Goal: Task Accomplishment & Management: Complete application form

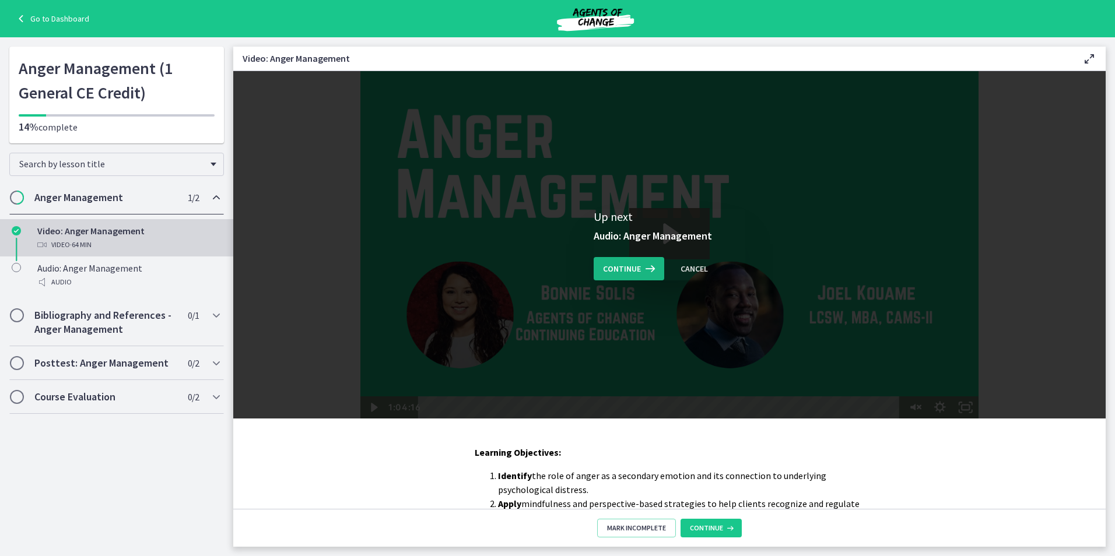
click at [627, 269] on span "Continue" at bounding box center [622, 269] width 38 height 14
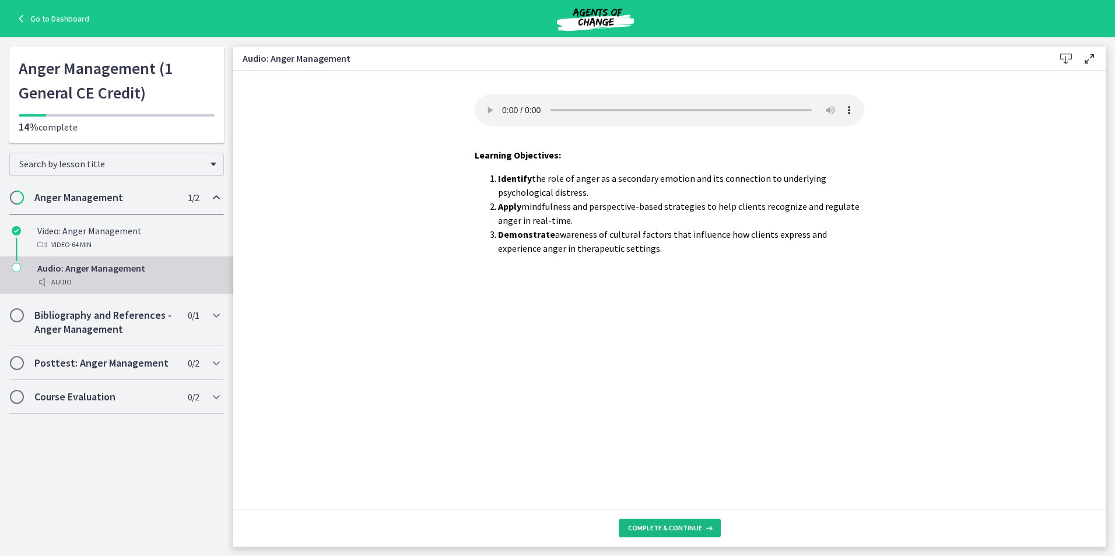
click at [671, 520] on button "Complete & continue" at bounding box center [670, 528] width 102 height 19
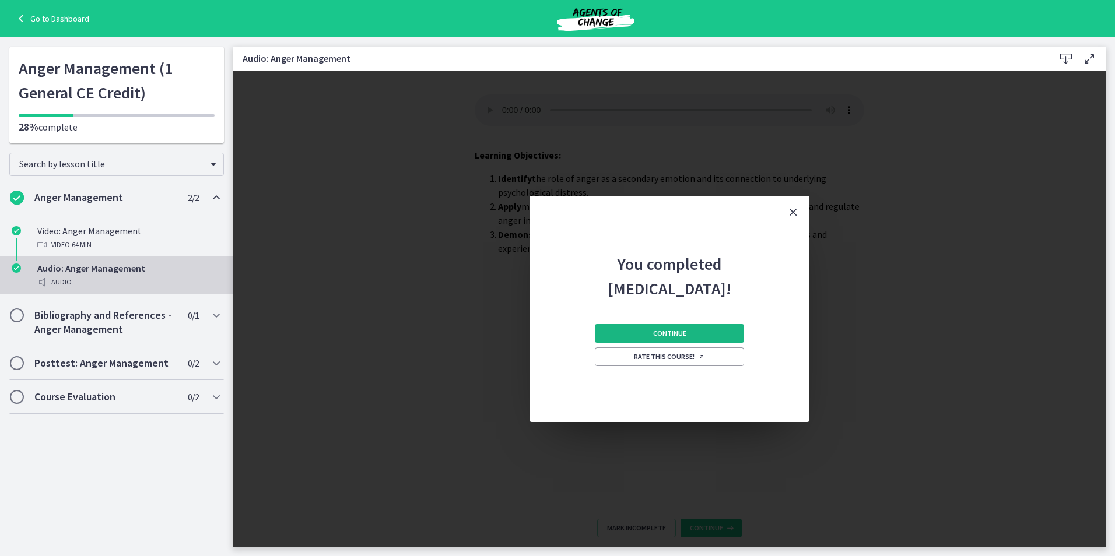
click at [622, 334] on button "Continue" at bounding box center [669, 333] width 149 height 19
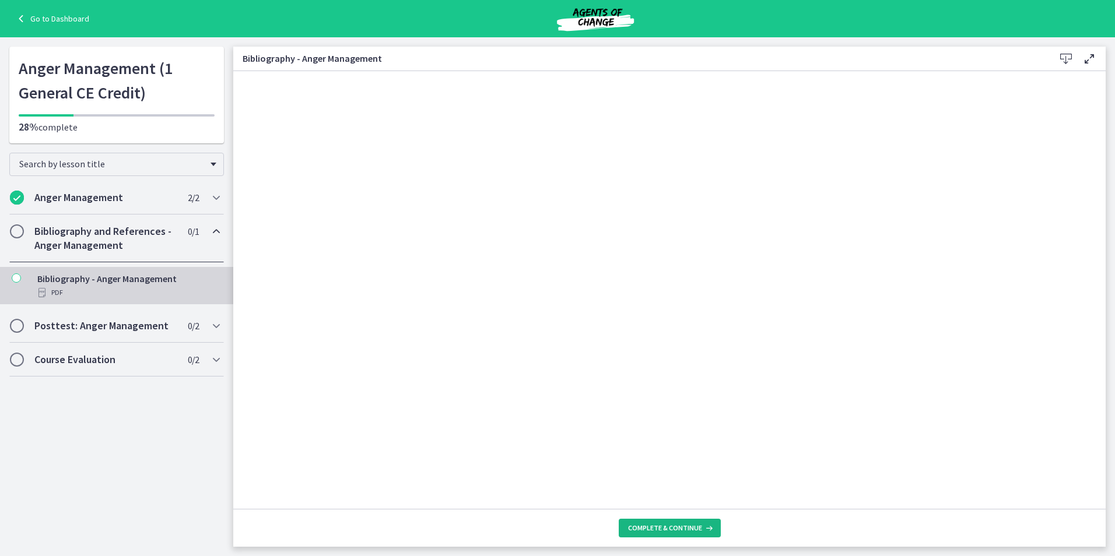
click at [696, 531] on span "Complete & continue" at bounding box center [665, 528] width 74 height 9
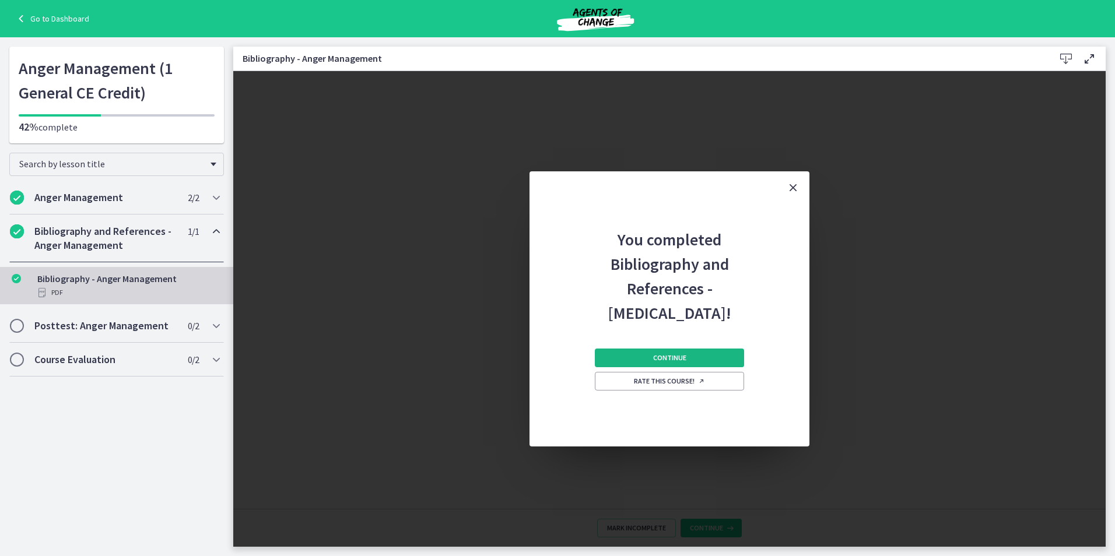
click at [654, 353] on button "Continue" at bounding box center [669, 358] width 149 height 19
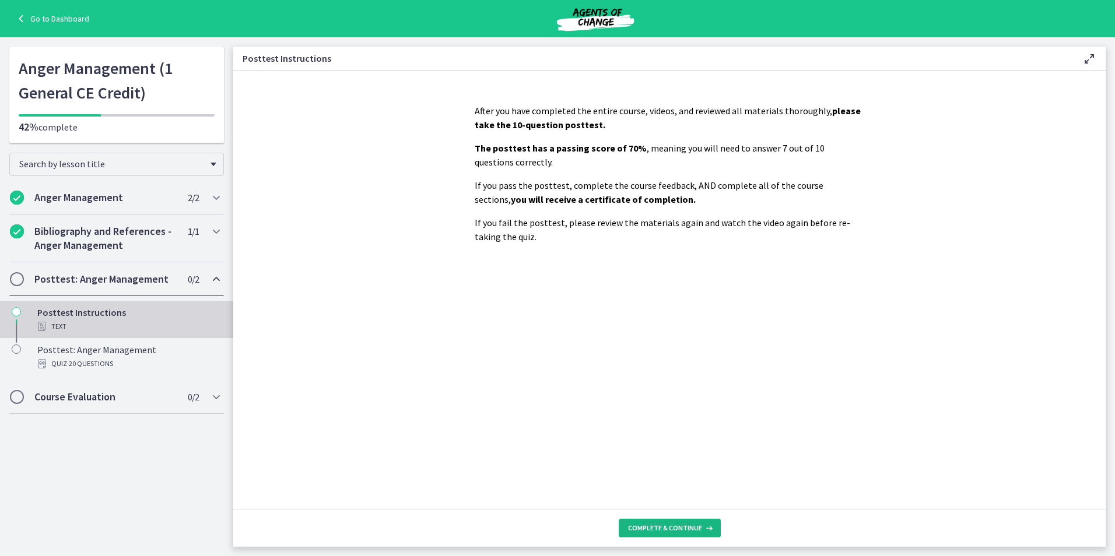
click at [669, 519] on button "Complete & continue" at bounding box center [670, 528] width 102 height 19
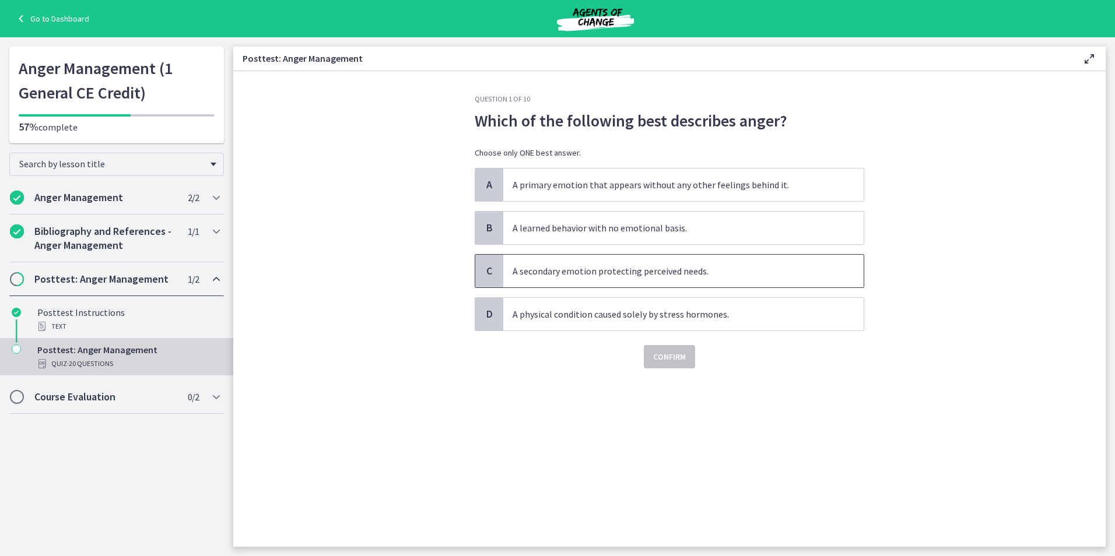
click at [638, 278] on span "A secondary emotion protecting perceived needs." at bounding box center [683, 271] width 360 height 33
click at [662, 366] on button "Confirm" at bounding box center [669, 356] width 51 height 23
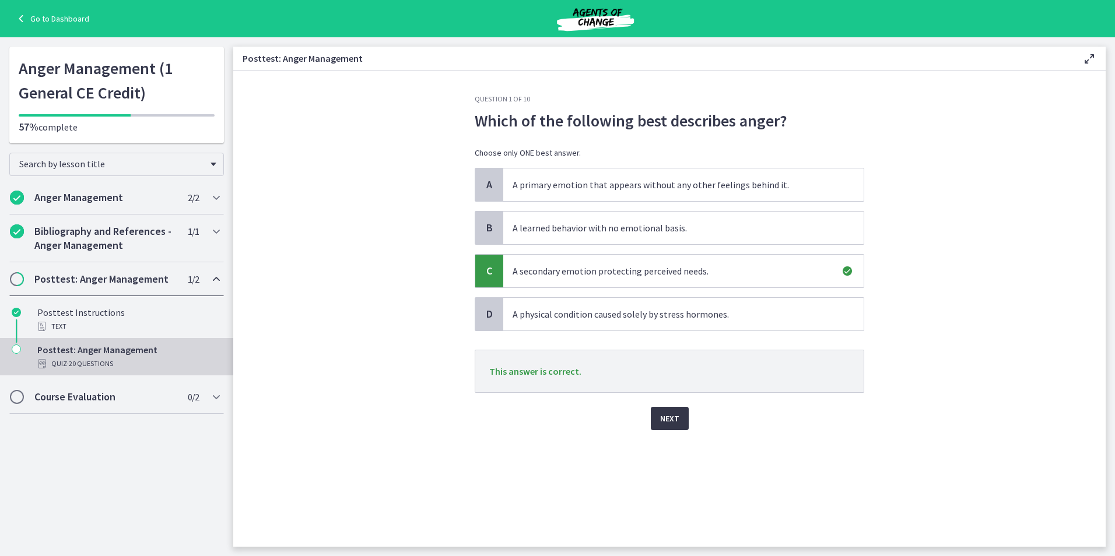
click at [667, 418] on span "Next" at bounding box center [669, 419] width 19 height 14
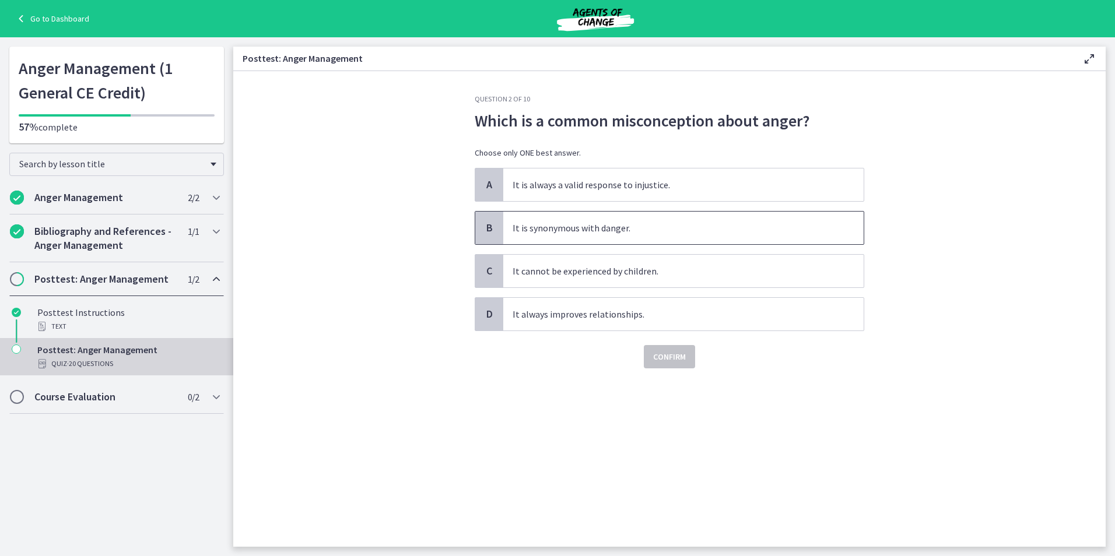
click at [631, 226] on span "It is synonymous with danger." at bounding box center [683, 228] width 360 height 33
click at [673, 365] on button "Confirm" at bounding box center [669, 356] width 51 height 23
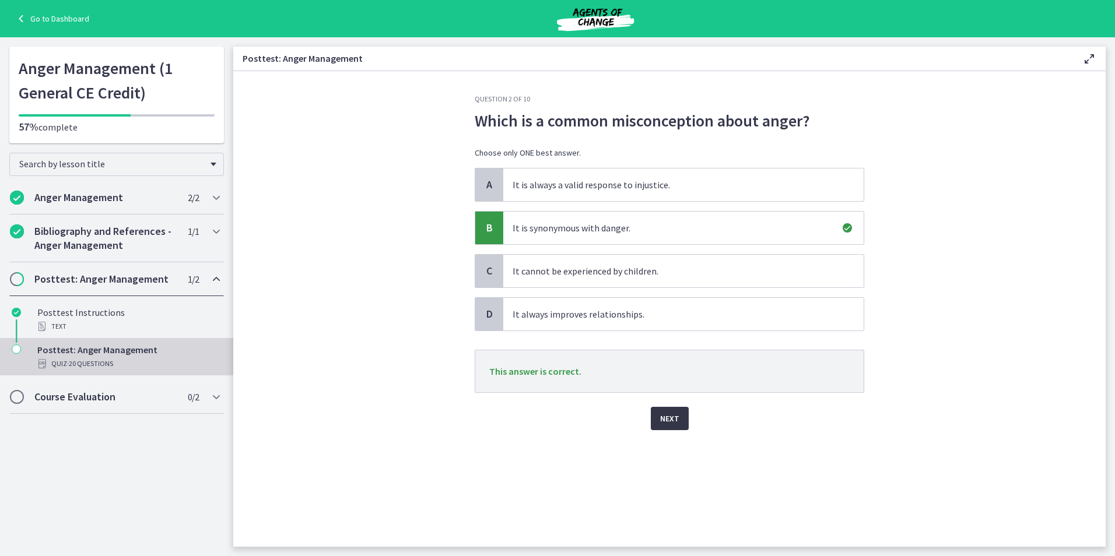
click at [674, 415] on span "Next" at bounding box center [669, 419] width 19 height 14
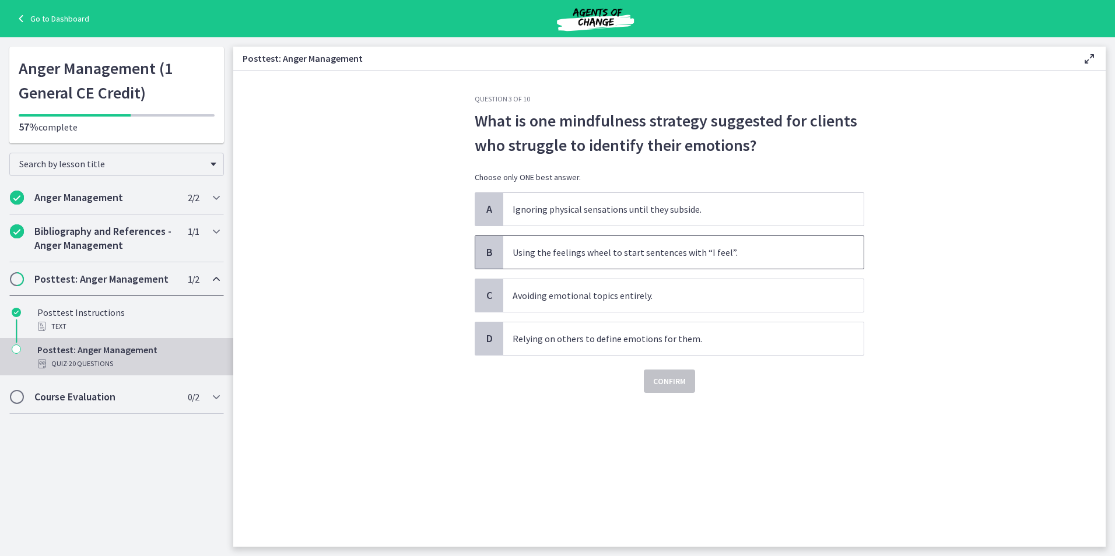
click at [734, 257] on span "Using the feelings wheel to start sentences with “I feel”." at bounding box center [683, 252] width 360 height 33
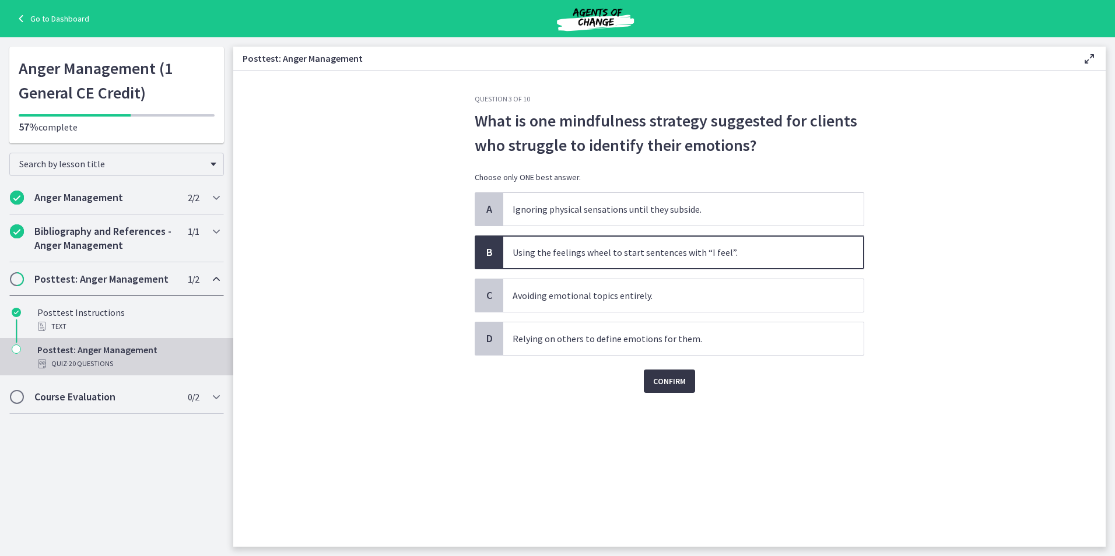
click at [659, 382] on span "Confirm" at bounding box center [669, 381] width 33 height 14
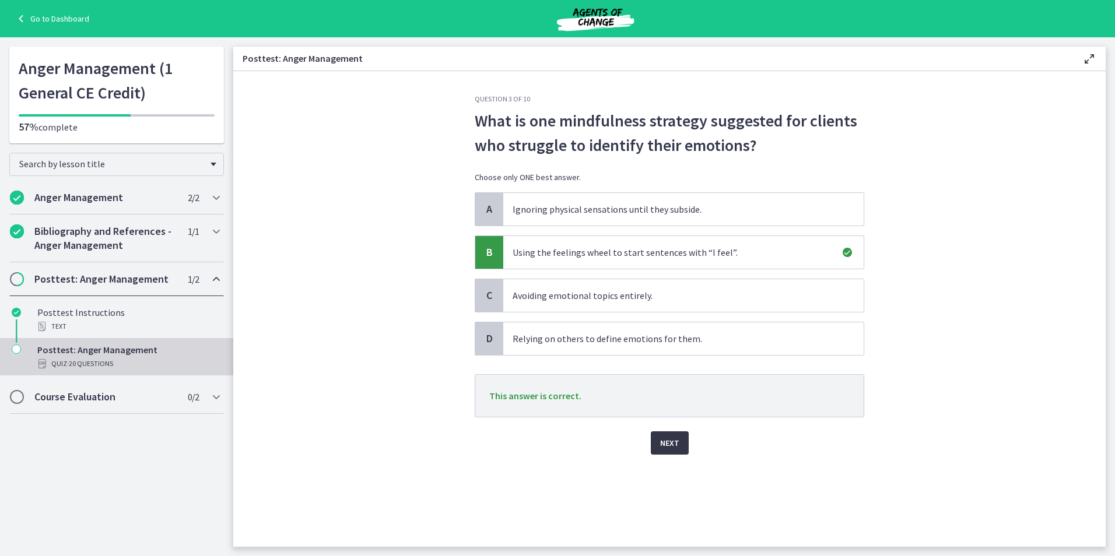
click at [678, 439] on span "Next" at bounding box center [669, 443] width 19 height 14
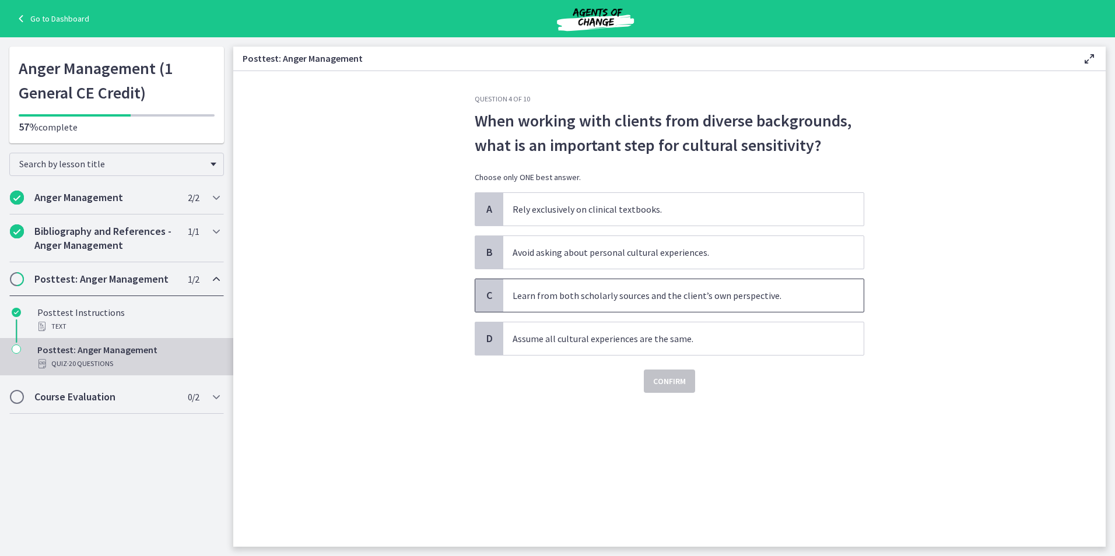
click at [691, 295] on span "Learn from both scholarly sources and the client’s own perspective." at bounding box center [683, 295] width 360 height 33
click at [675, 386] on span "Confirm" at bounding box center [669, 381] width 33 height 14
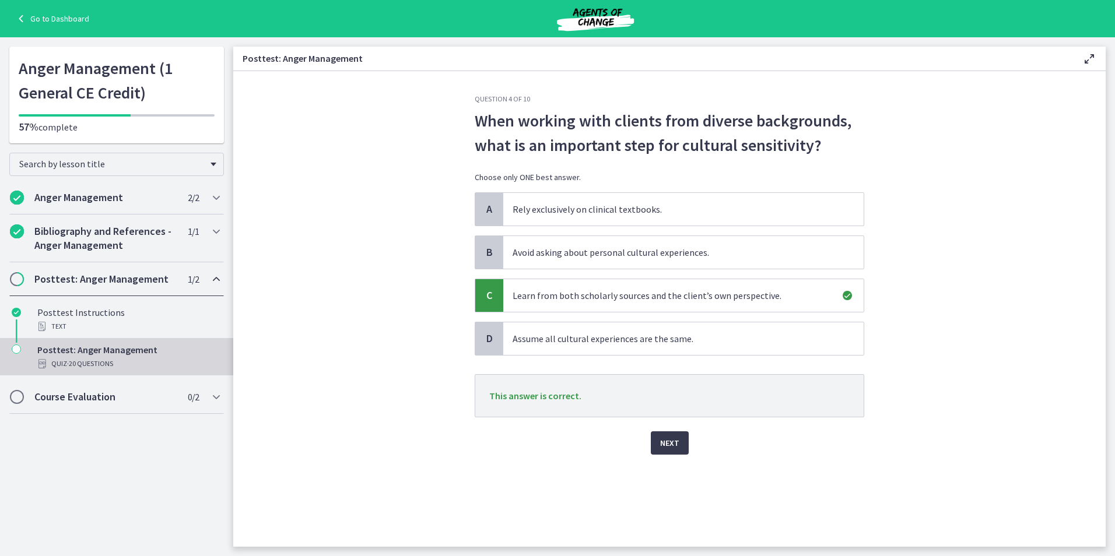
click at [667, 459] on div "Question 4 of 10 When working with clients from diverse backgrounds, what is an…" at bounding box center [669, 320] width 408 height 453
click at [665, 449] on span "Next" at bounding box center [669, 443] width 19 height 14
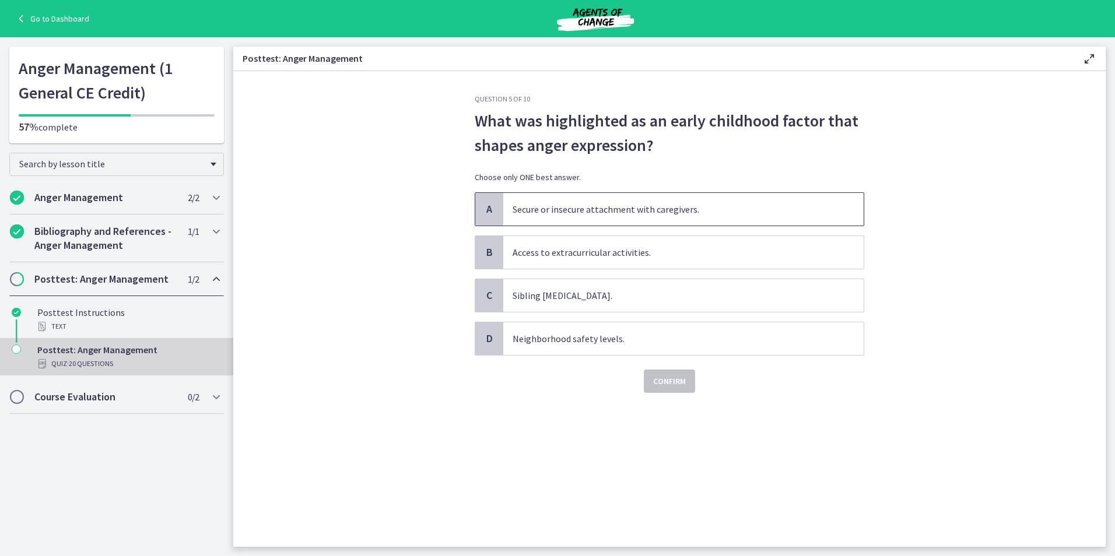
click at [629, 211] on span "Secure or insecure attachment with caregivers." at bounding box center [683, 209] width 360 height 33
click at [688, 379] on button "Confirm" at bounding box center [669, 381] width 51 height 23
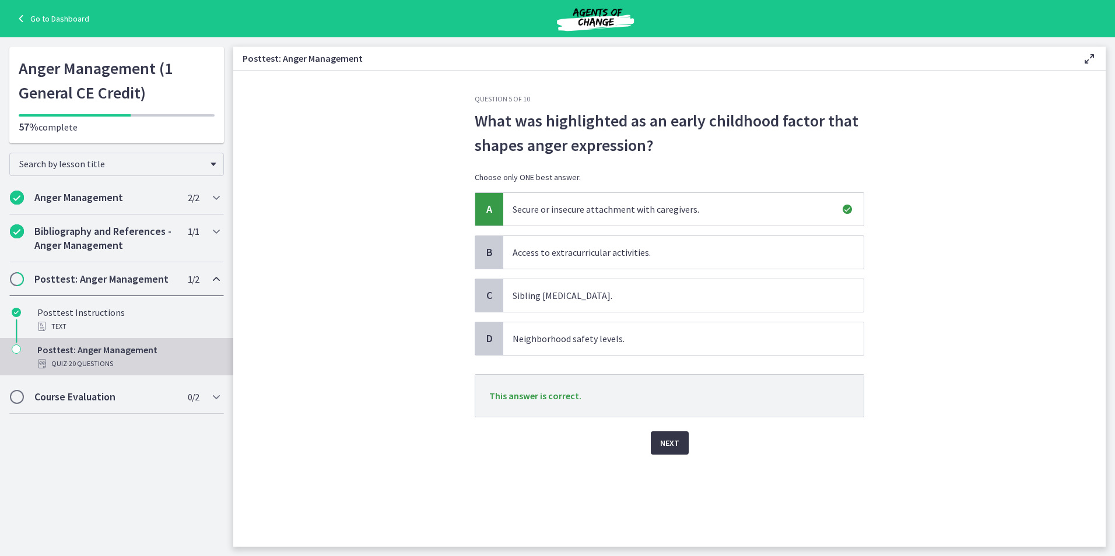
click at [673, 435] on button "Next" at bounding box center [670, 443] width 38 height 23
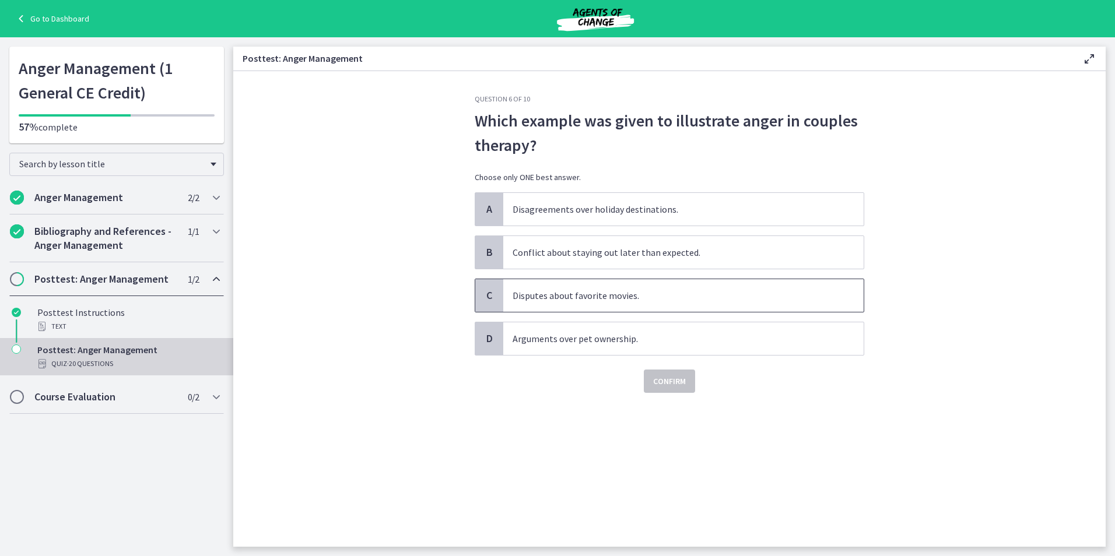
click at [745, 293] on span "Disputes about favorite movies." at bounding box center [683, 295] width 360 height 33
click at [683, 380] on span "Confirm" at bounding box center [669, 381] width 33 height 14
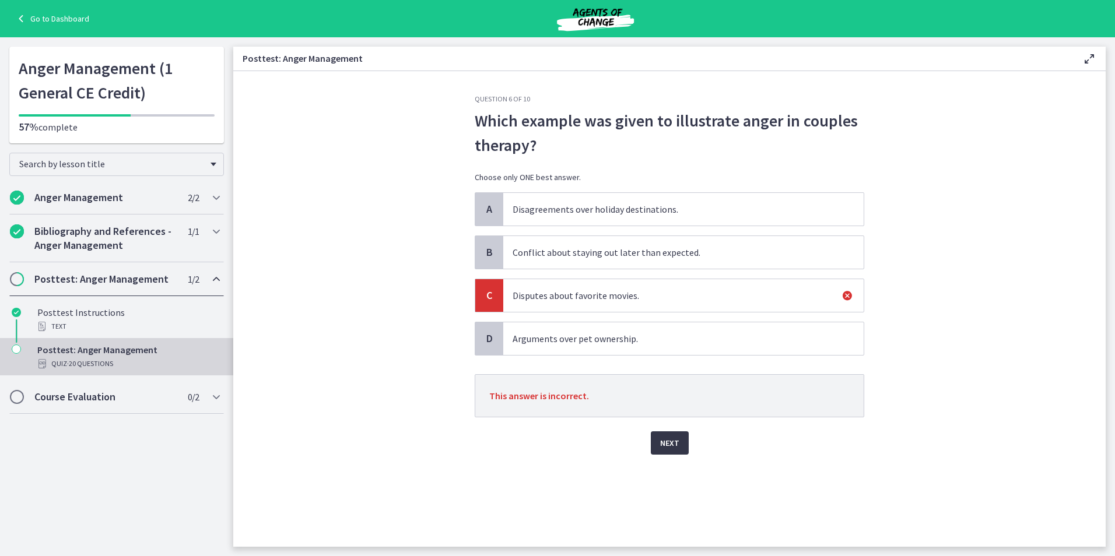
click at [666, 444] on span "Next" at bounding box center [669, 443] width 19 height 14
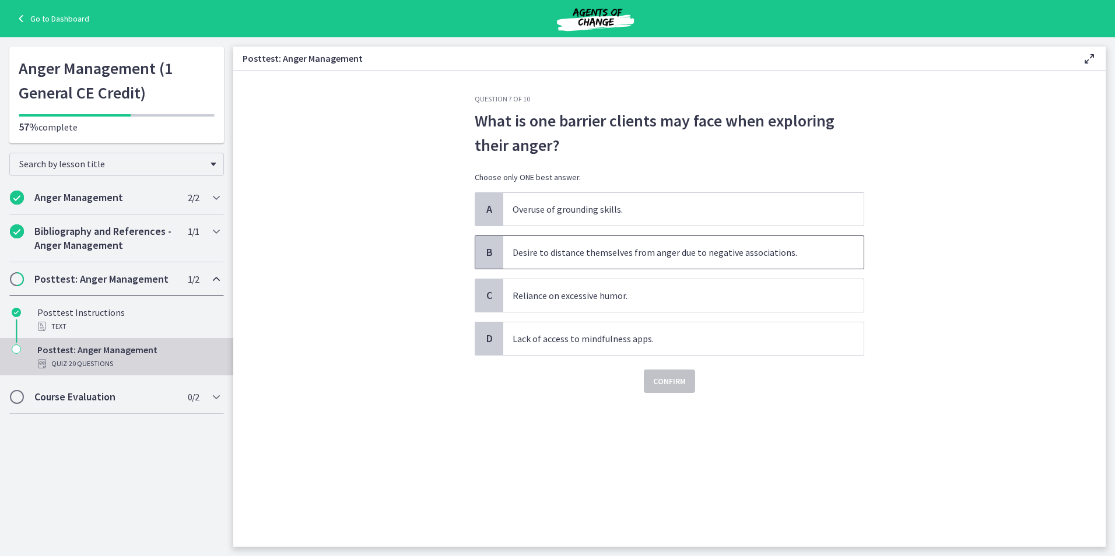
click at [814, 251] on span "Desire to distance themselves from anger due to negative associations." at bounding box center [683, 252] width 360 height 33
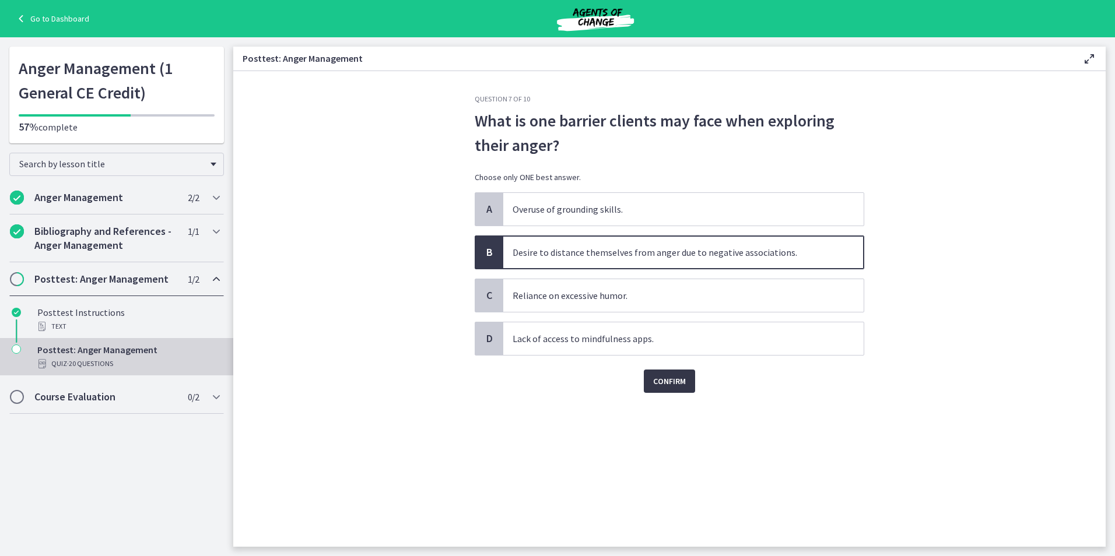
click at [672, 382] on span "Confirm" at bounding box center [669, 381] width 33 height 14
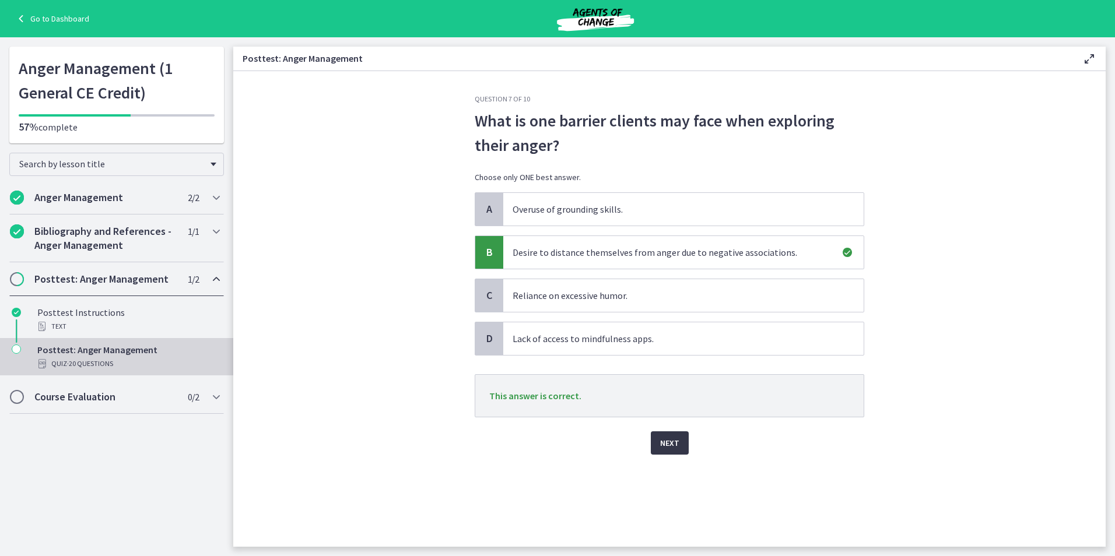
click at [671, 435] on button "Next" at bounding box center [670, 443] width 38 height 23
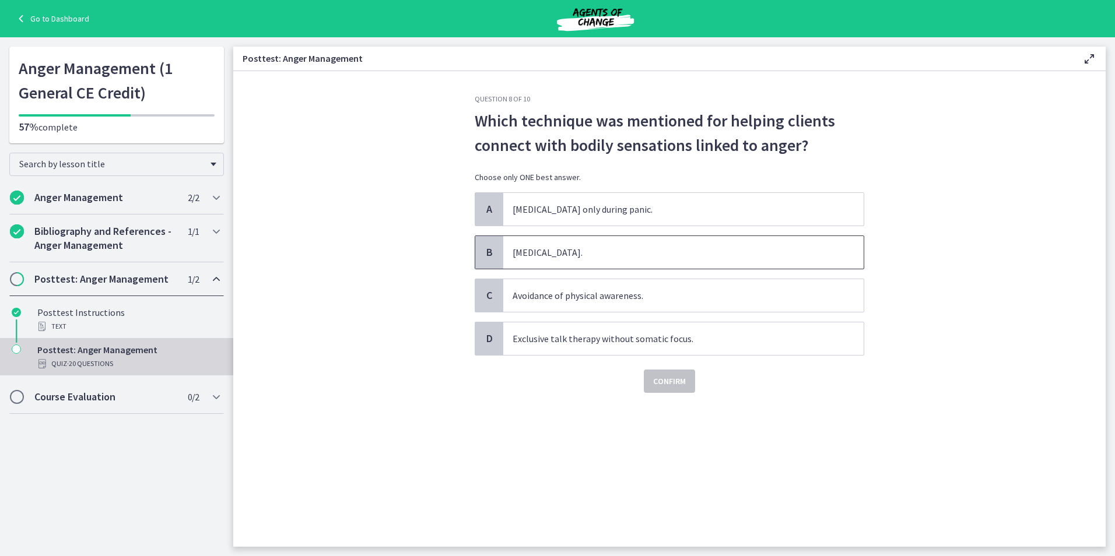
click at [775, 264] on span "[MEDICAL_DATA]." at bounding box center [683, 252] width 360 height 33
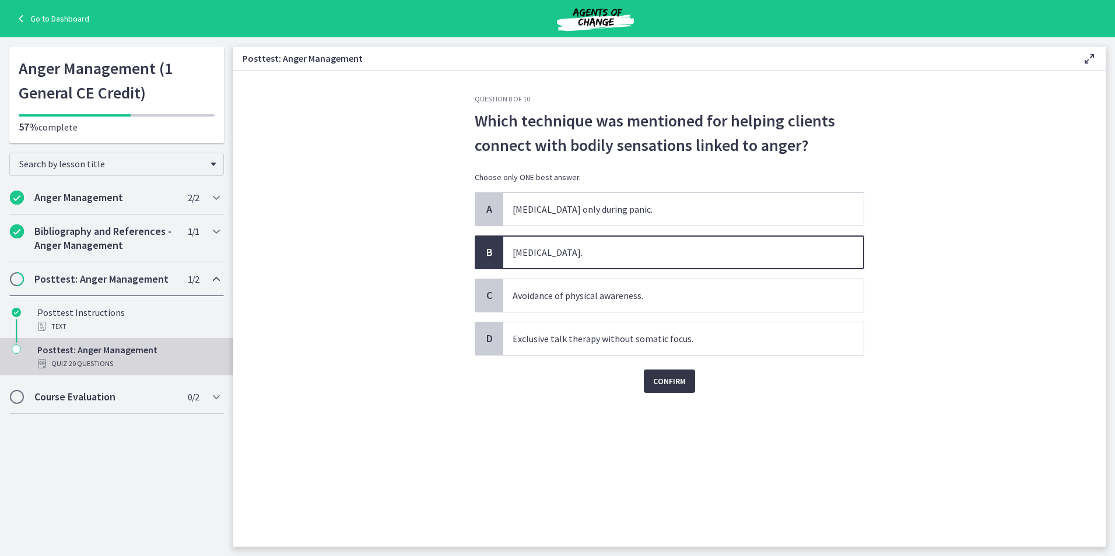
click at [690, 382] on button "Confirm" at bounding box center [669, 381] width 51 height 23
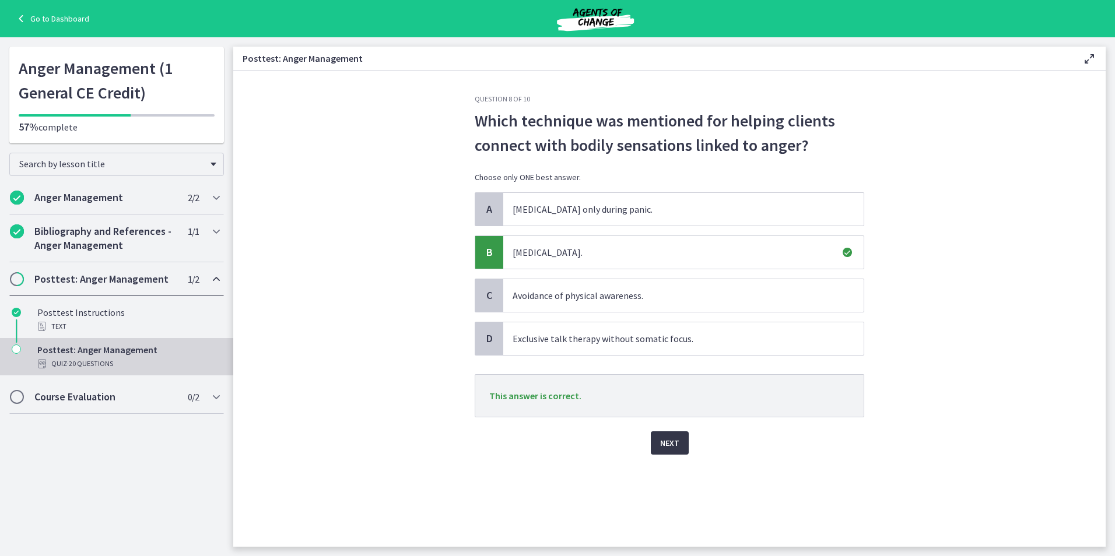
click at [676, 440] on span "Next" at bounding box center [669, 443] width 19 height 14
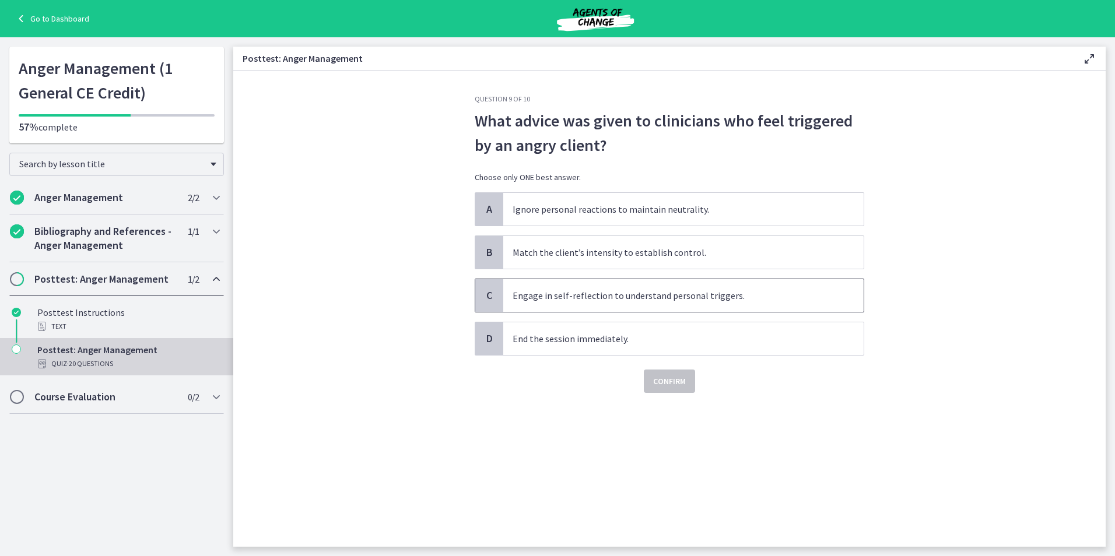
click at [813, 302] on span "Engage in self-reflection to understand personal triggers." at bounding box center [683, 295] width 360 height 33
click at [671, 388] on button "Confirm" at bounding box center [669, 381] width 51 height 23
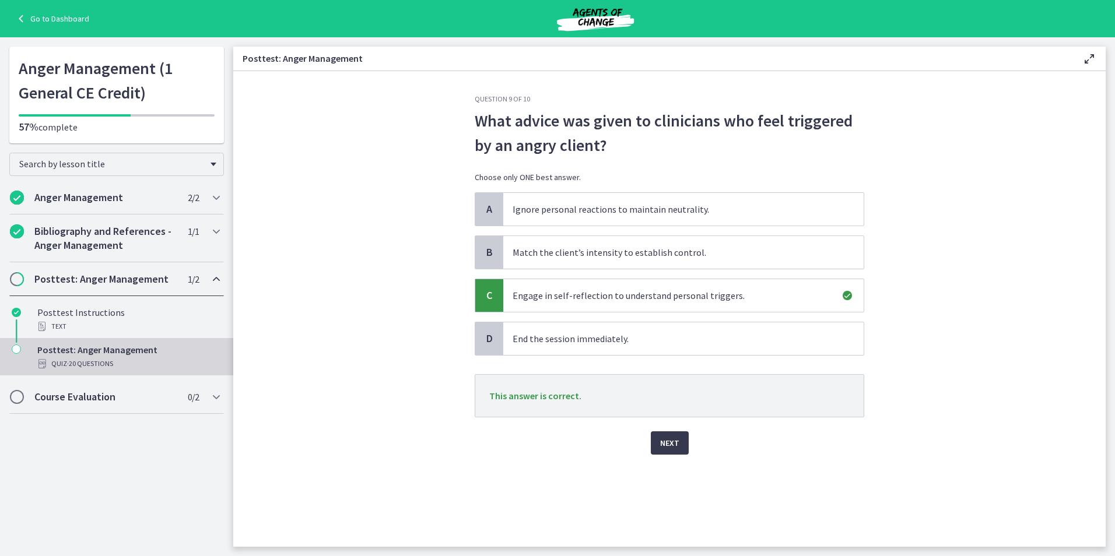
click at [672, 429] on div "Next" at bounding box center [670, 436] width 390 height 37
click at [670, 443] on span "Next" at bounding box center [669, 443] width 19 height 14
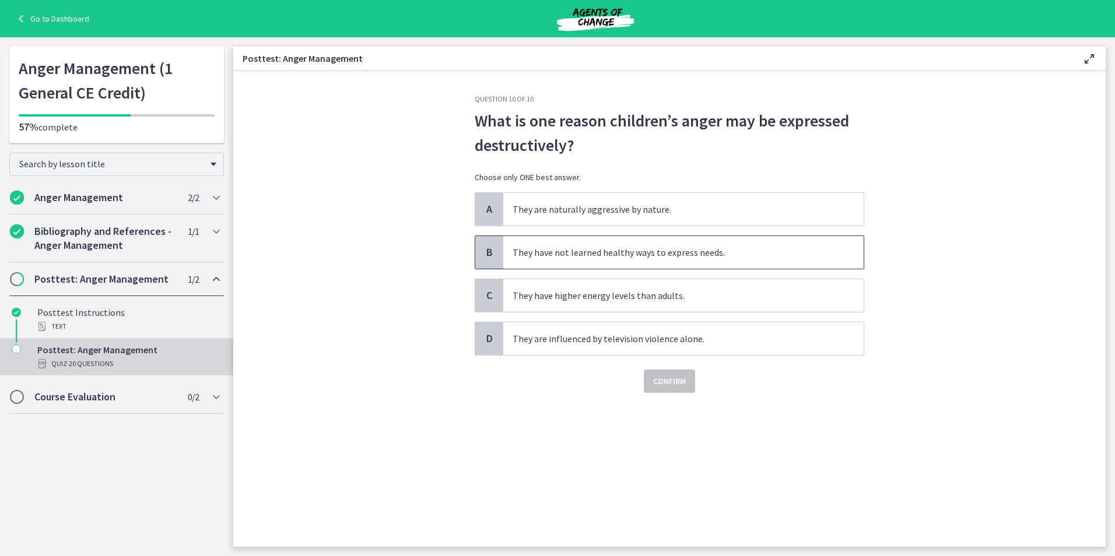
click at [762, 262] on span "They have not learned healthy ways to express needs." at bounding box center [683, 252] width 360 height 33
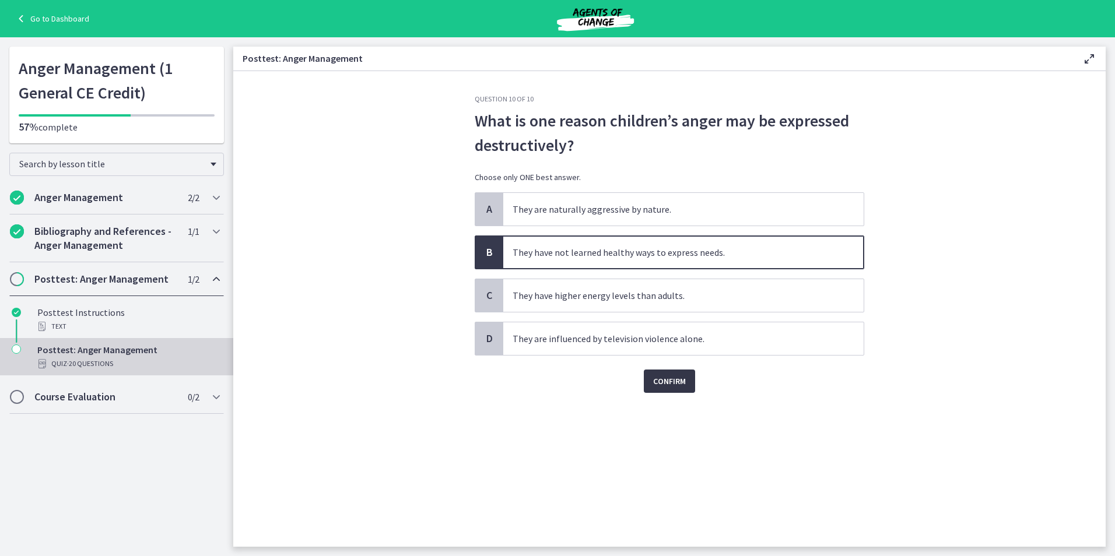
click at [694, 383] on button "Confirm" at bounding box center [669, 381] width 51 height 23
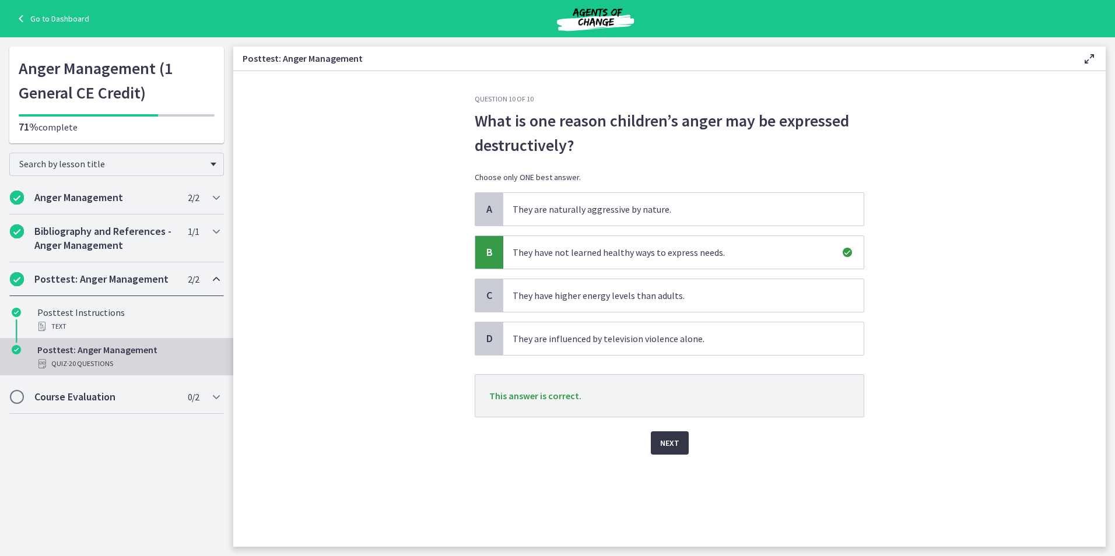
click at [674, 442] on span "Next" at bounding box center [669, 443] width 19 height 14
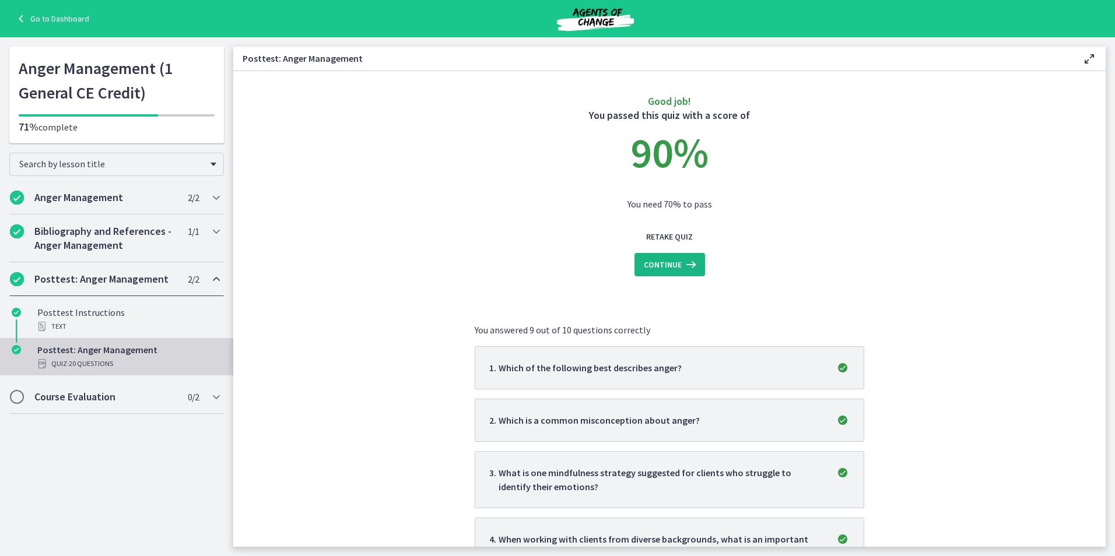
click at [653, 268] on span "Continue" at bounding box center [663, 265] width 38 height 14
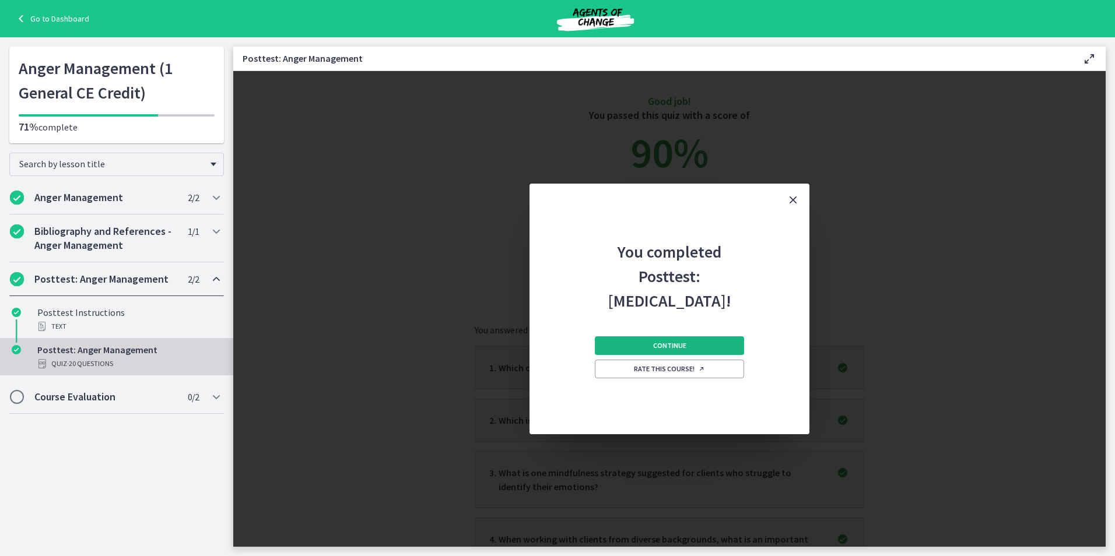
click at [693, 345] on button "Continue" at bounding box center [669, 346] width 149 height 19
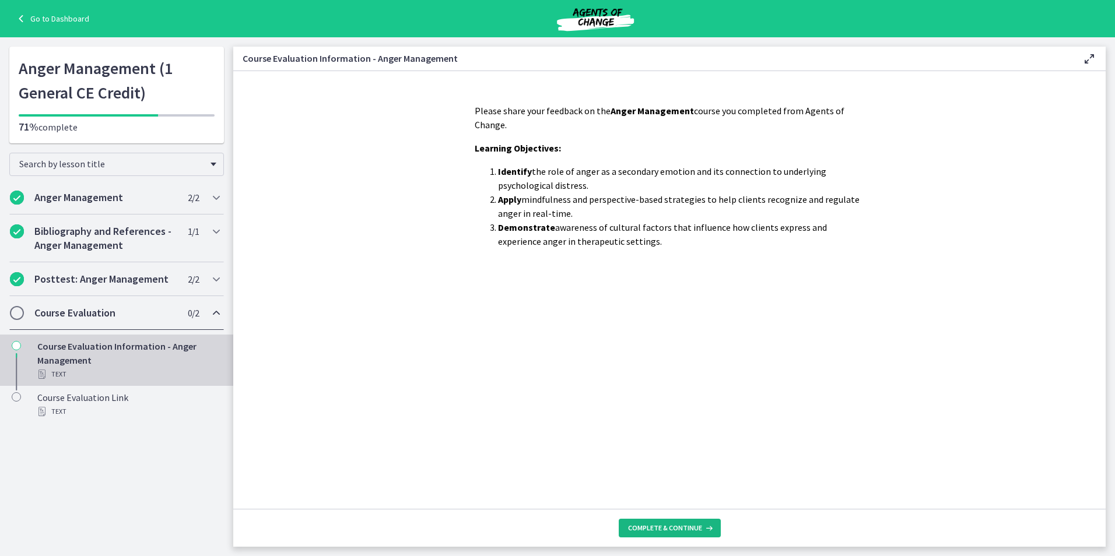
click at [686, 527] on span "Complete & continue" at bounding box center [665, 528] width 74 height 9
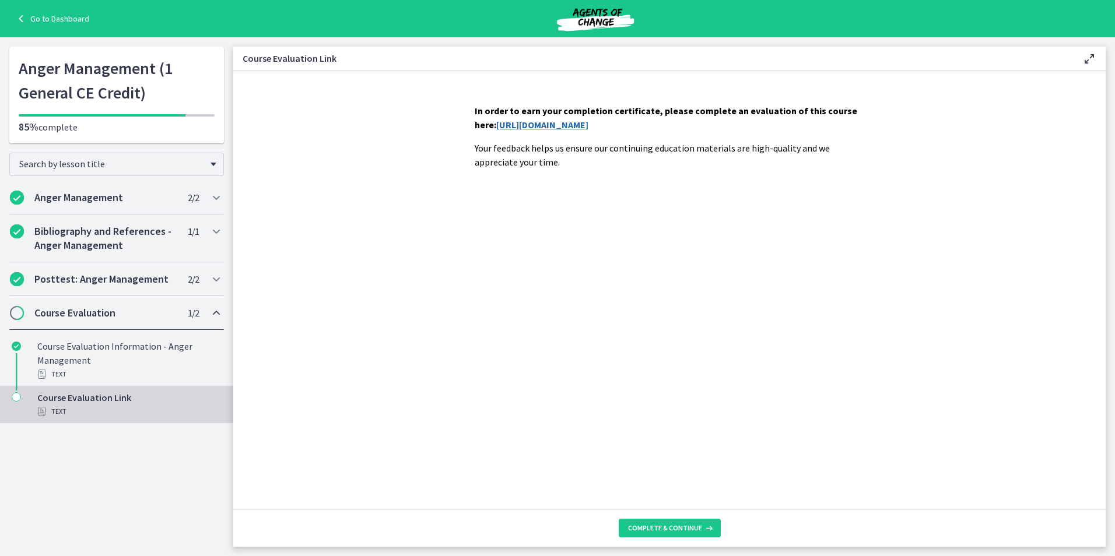
click at [577, 131] on p "In order to earn your completion certificate, please complete an evaluation of …" at bounding box center [670, 118] width 390 height 28
drag, startPoint x: 577, startPoint y: 131, endPoint x: 558, endPoint y: 125, distance: 19.4
click at [558, 126] on link "[URL][DOMAIN_NAME]" at bounding box center [542, 125] width 92 height 12
click at [677, 531] on span "Complete & continue" at bounding box center [665, 528] width 74 height 9
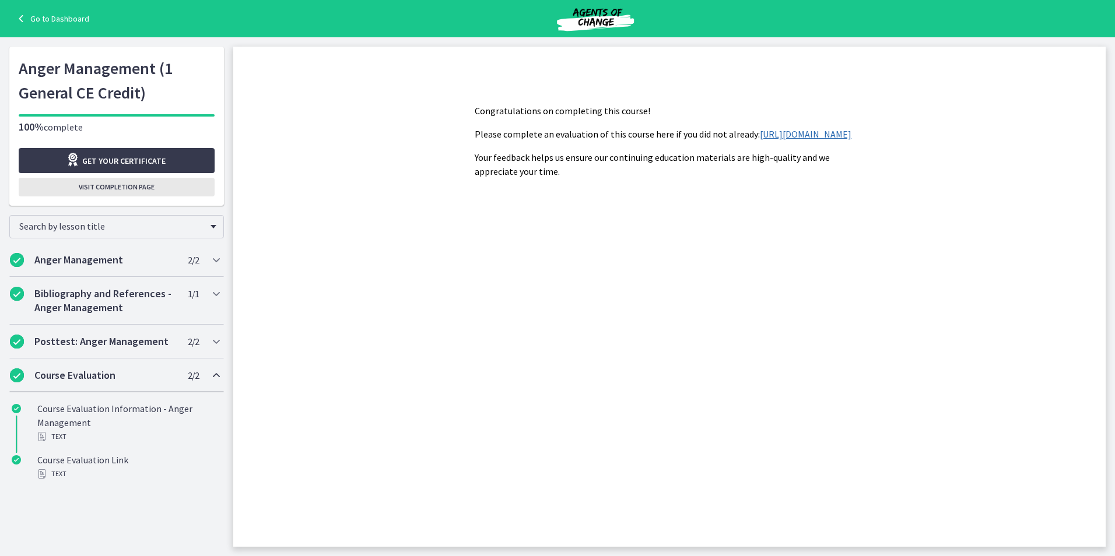
click at [130, 191] on span "Visit completion page" at bounding box center [117, 187] width 76 height 9
click at [141, 191] on span "Visit completion page" at bounding box center [117, 187] width 76 height 9
click at [62, 10] on div "Go to Dashboard" at bounding box center [557, 18] width 1115 height 37
click at [65, 17] on link "Go to Dashboard" at bounding box center [51, 19] width 75 height 14
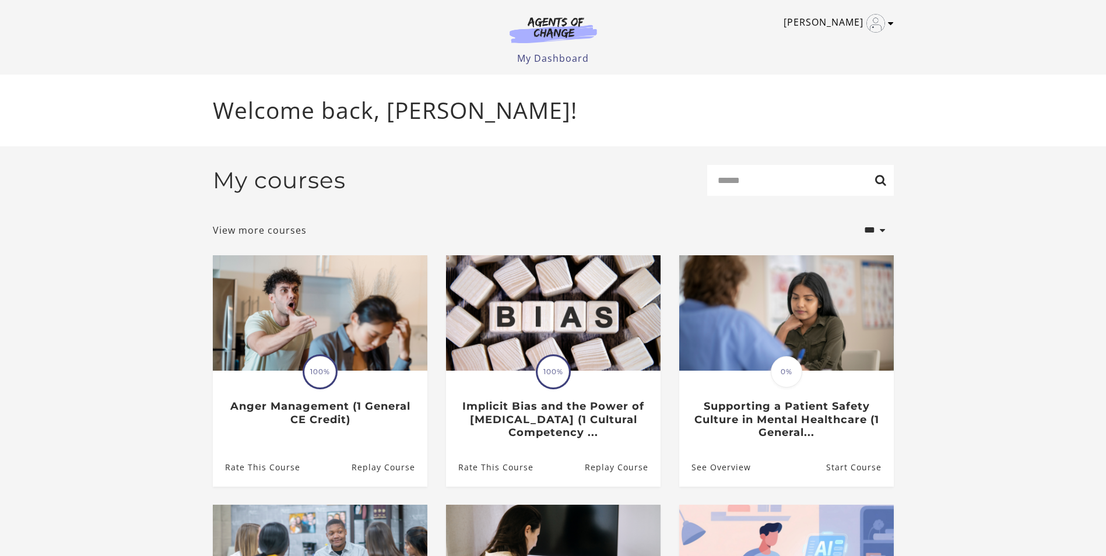
click at [849, 30] on link "[PERSON_NAME]" at bounding box center [836, 23] width 104 height 19
click at [845, 40] on link "My Account" at bounding box center [845, 43] width 103 height 20
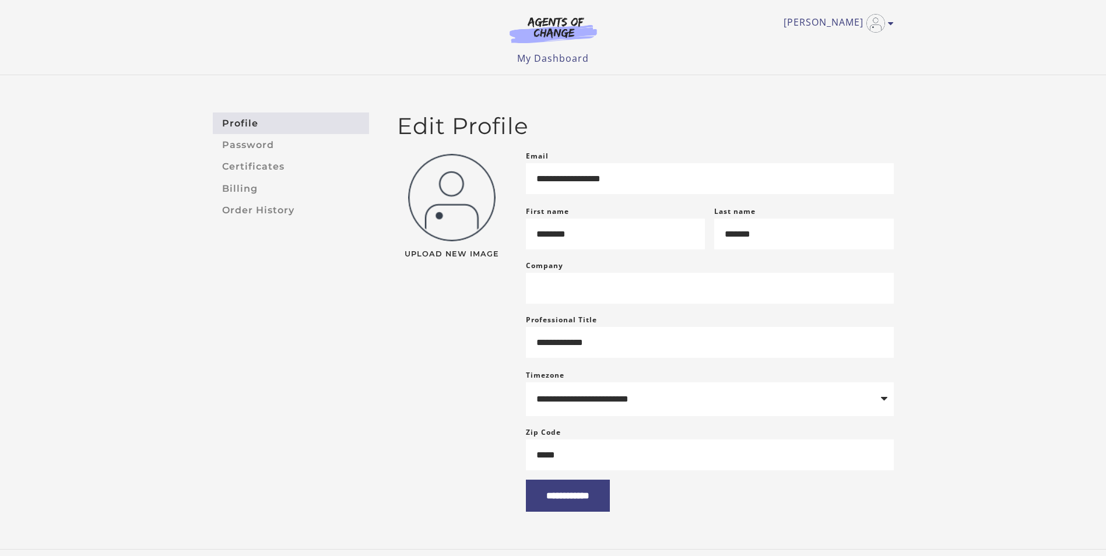
click at [325, 114] on link "Profile" at bounding box center [291, 124] width 156 height 22
click at [867, 23] on img "Toggle menu" at bounding box center [876, 23] width 19 height 19
click at [857, 86] on link "Sign Out" at bounding box center [845, 82] width 103 height 20
